Goal: Information Seeking & Learning: Find specific fact

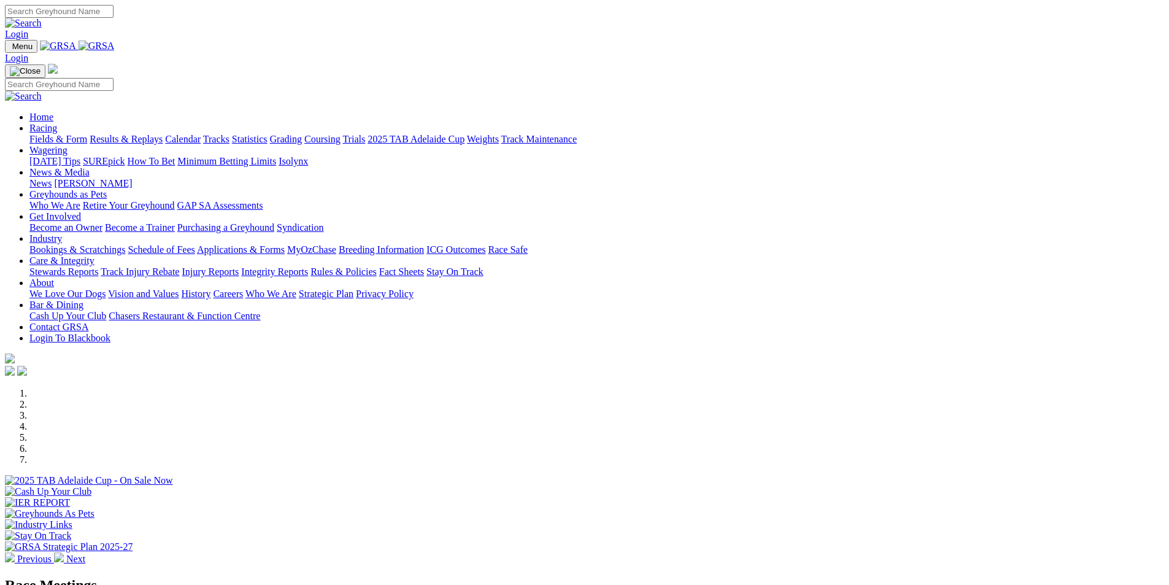
click at [90, 167] on link "News & Media" at bounding box center [59, 172] width 60 height 10
click at [107, 189] on link "Greyhounds as Pets" at bounding box center [67, 194] width 77 height 10
click at [81, 211] on link "Get Involved" at bounding box center [55, 216] width 52 height 10
click at [107, 189] on link "Greyhounds as Pets" at bounding box center [67, 194] width 77 height 10
click at [94, 255] on link "Care & Integrity" at bounding box center [61, 260] width 65 height 10
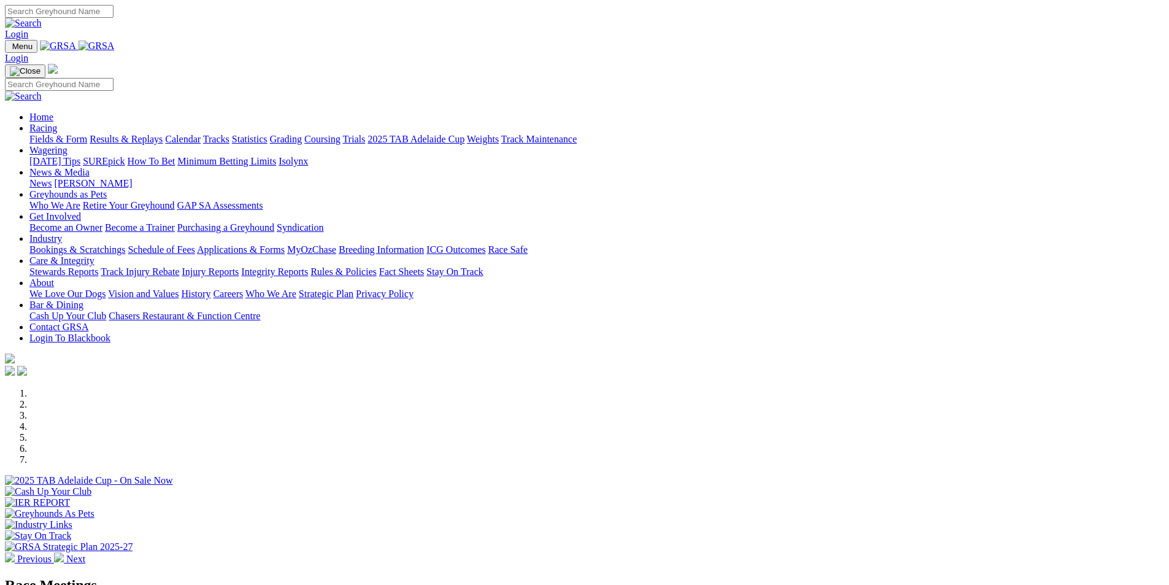
click at [308, 266] on link "Integrity Reports" at bounding box center [274, 271] width 67 height 10
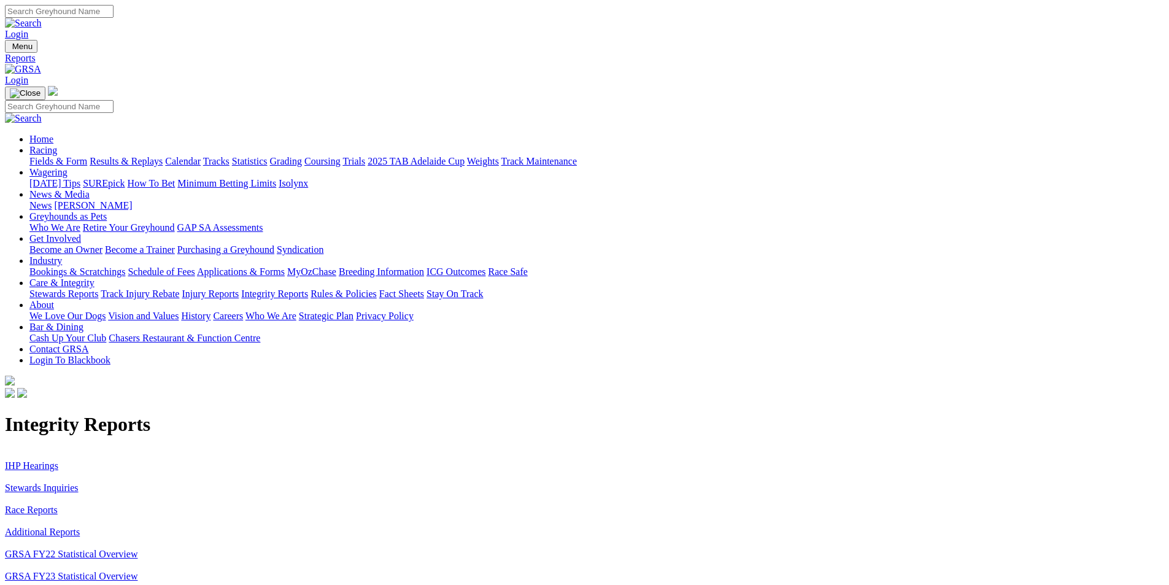
click at [58, 460] on link "IHP Hearings" at bounding box center [31, 465] width 53 height 10
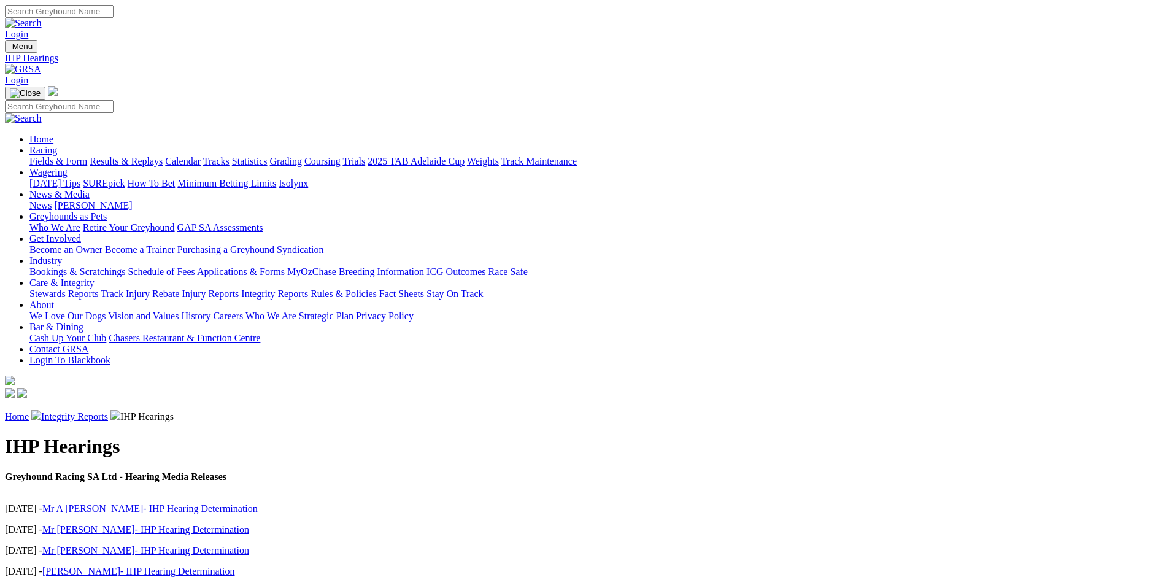
click at [258, 503] on link "Mr A Holmes- IHP Hearing Determination" at bounding box center [149, 508] width 215 height 10
